Goal: Transaction & Acquisition: Purchase product/service

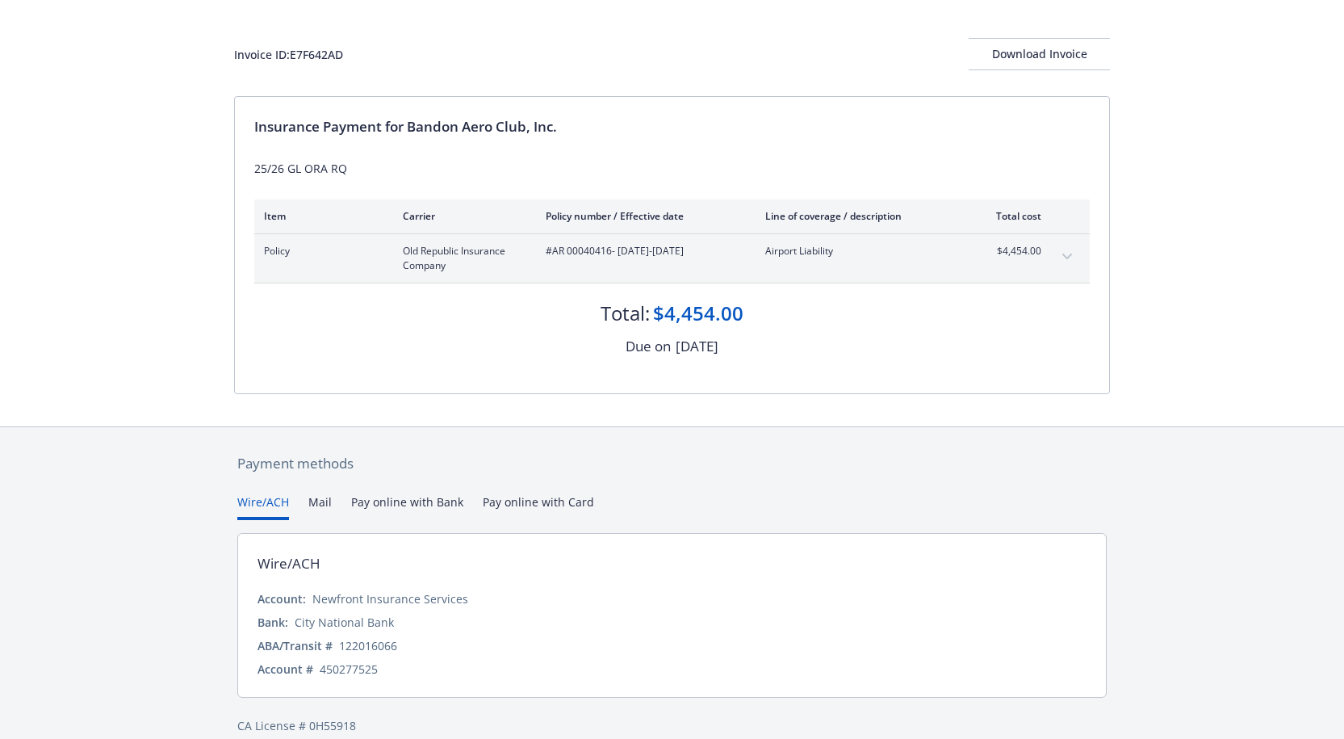
scroll to position [135, 0]
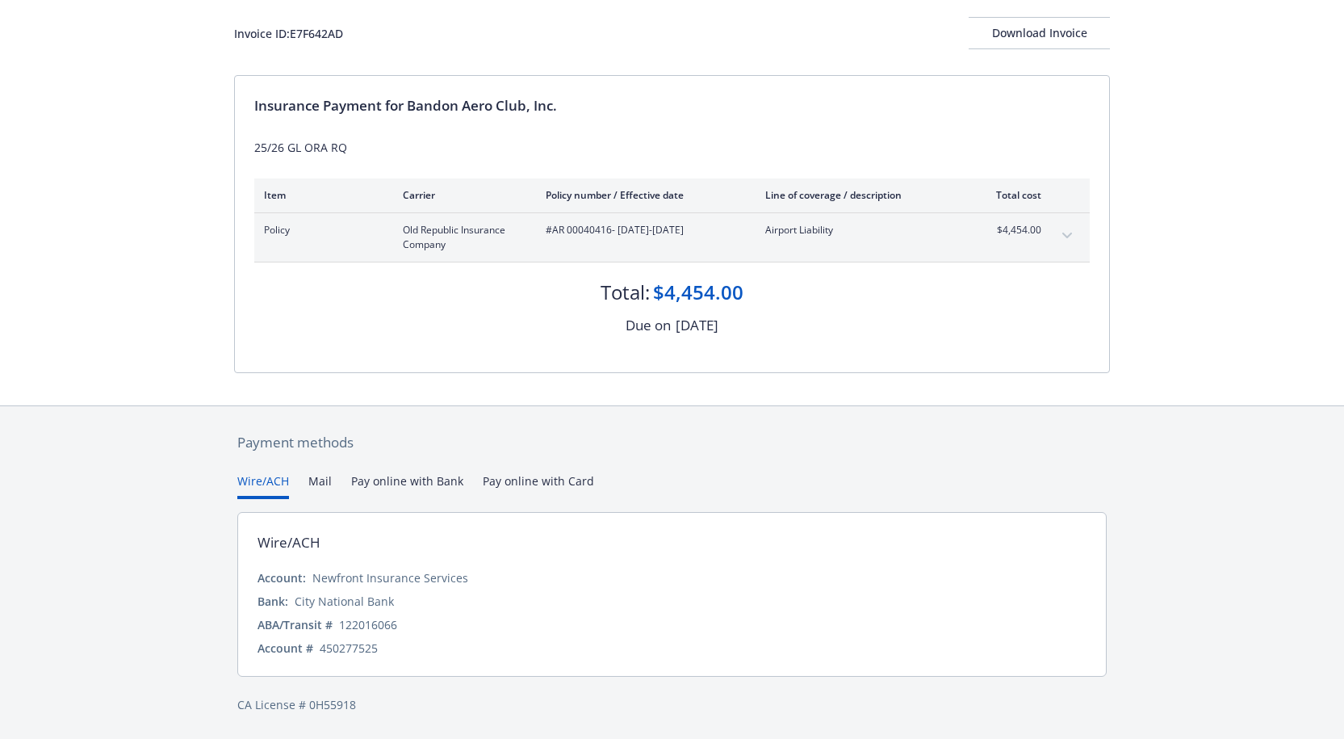
click at [377, 478] on button "Pay online with Bank" at bounding box center [407, 485] width 112 height 27
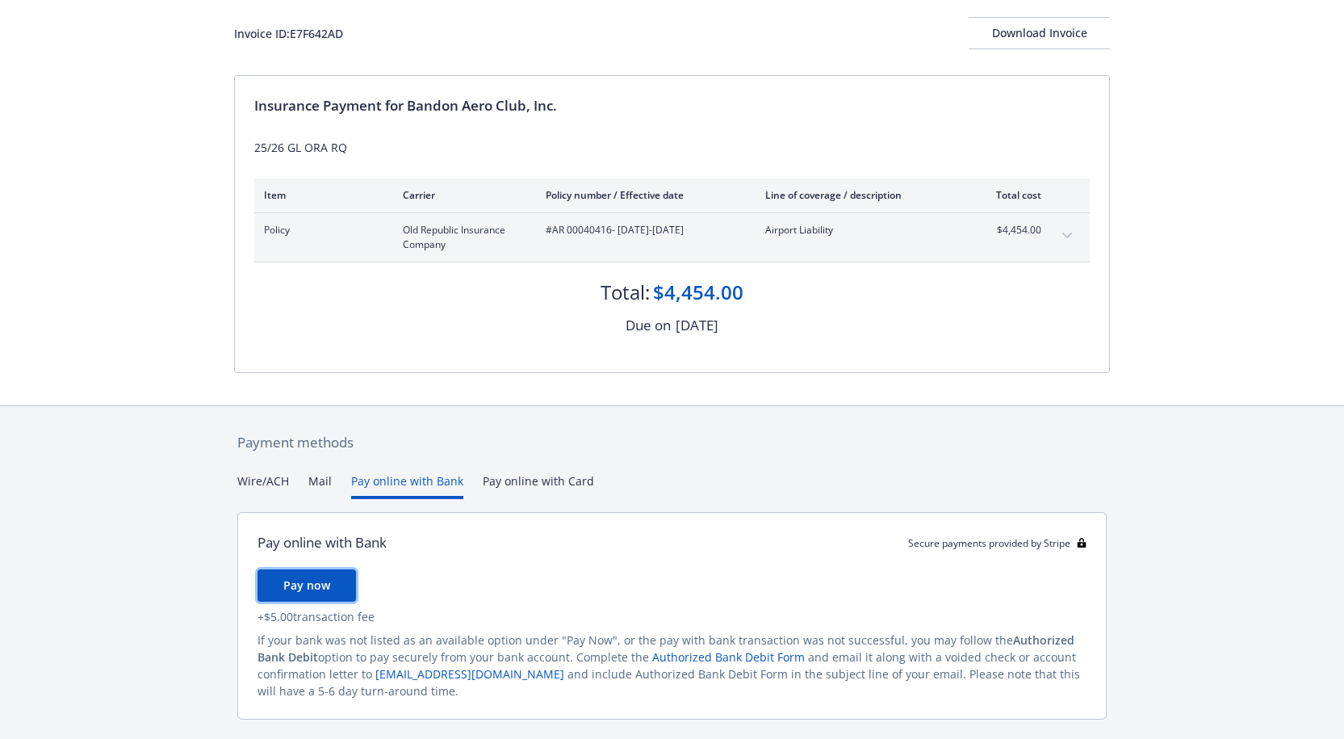
click at [283, 593] on button "Pay now" at bounding box center [307, 585] width 98 height 32
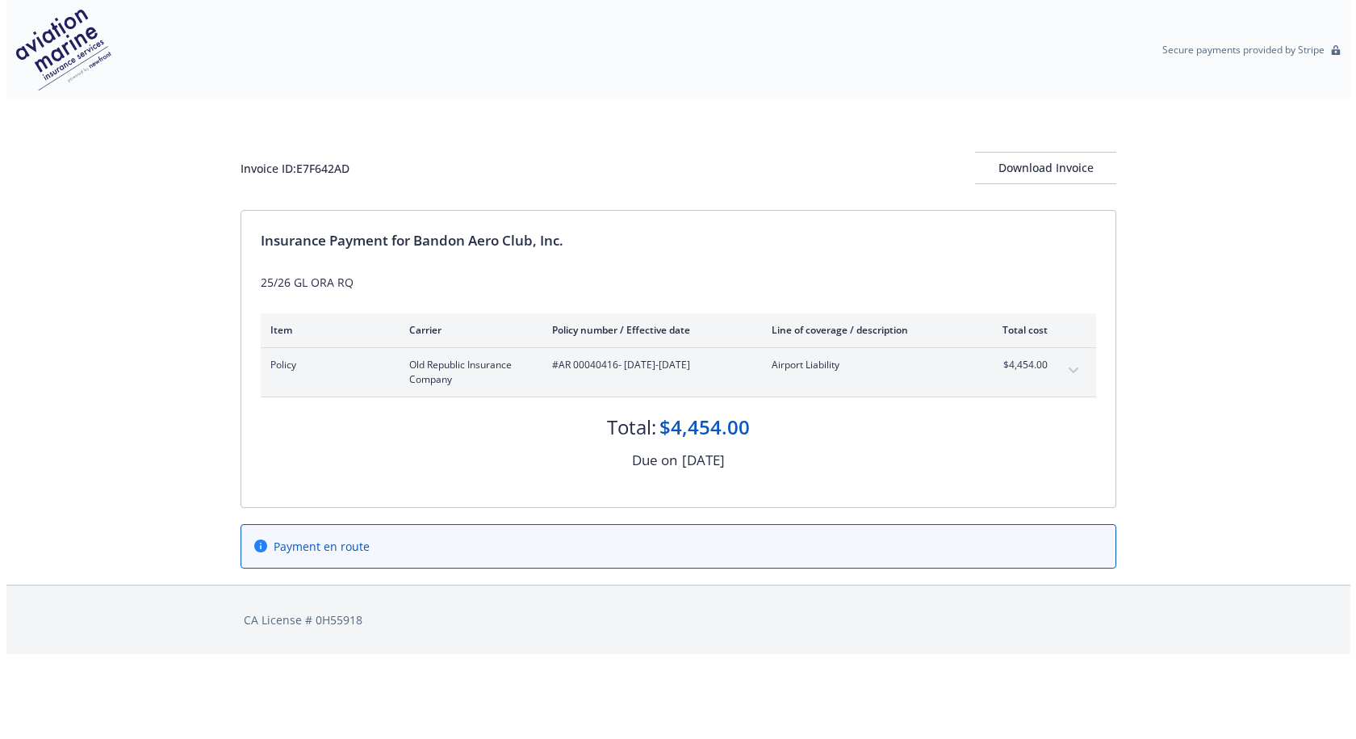
scroll to position [0, 0]
